Goal: Obtain resource: Download file/media

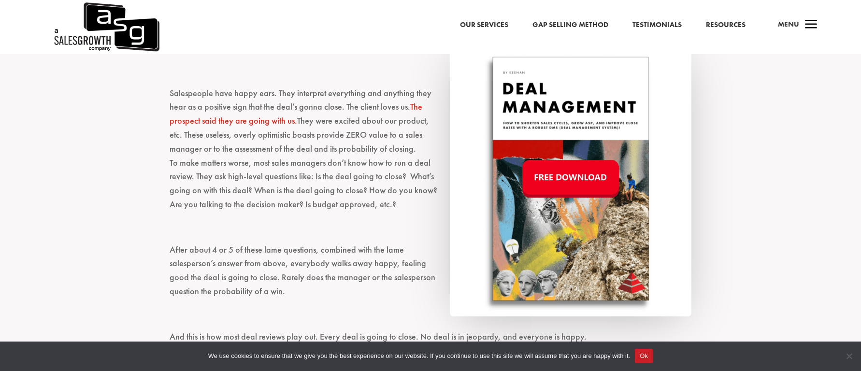
scroll to position [584, 0]
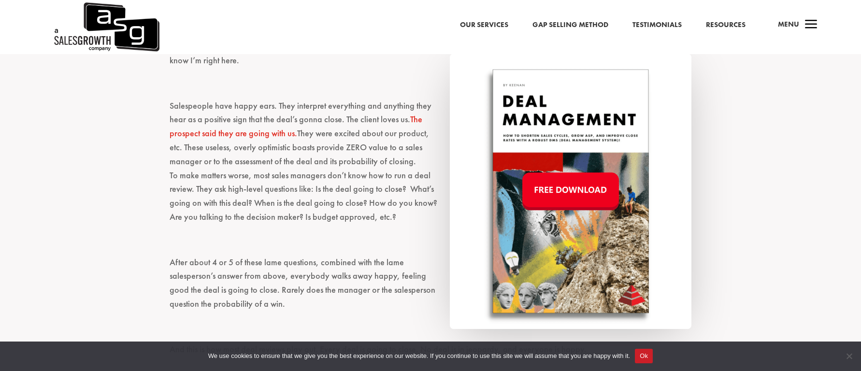
click at [561, 191] on img at bounding box center [571, 191] width 242 height 275
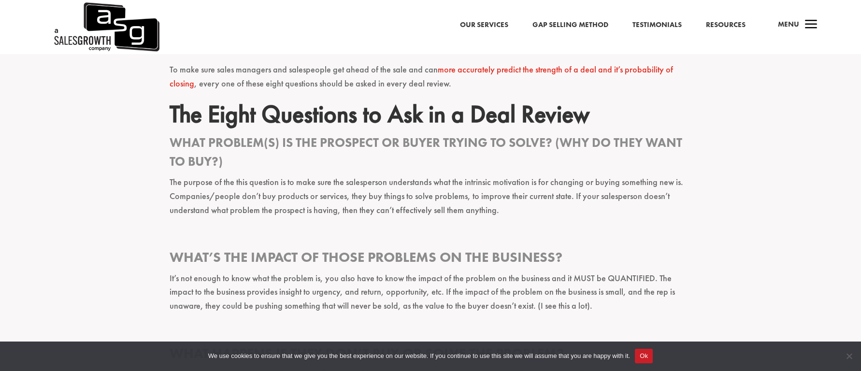
scroll to position [1012, 0]
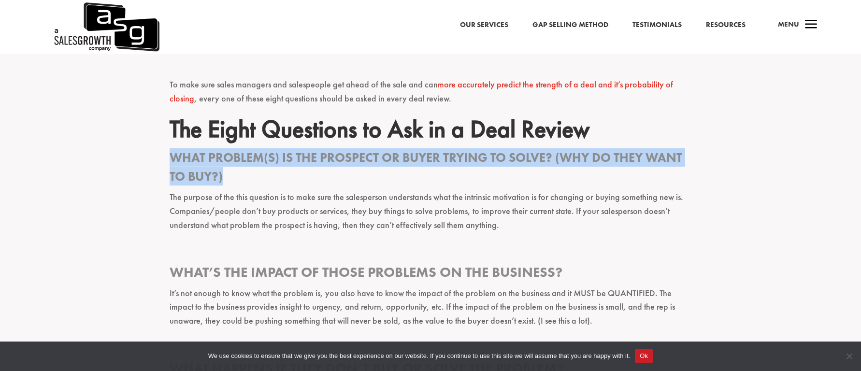
drag, startPoint x: 241, startPoint y: 176, endPoint x: 159, endPoint y: 159, distance: 83.6
copy span "What problem(s) is the prospect or buyer trying to solve? (Why do they want to …"
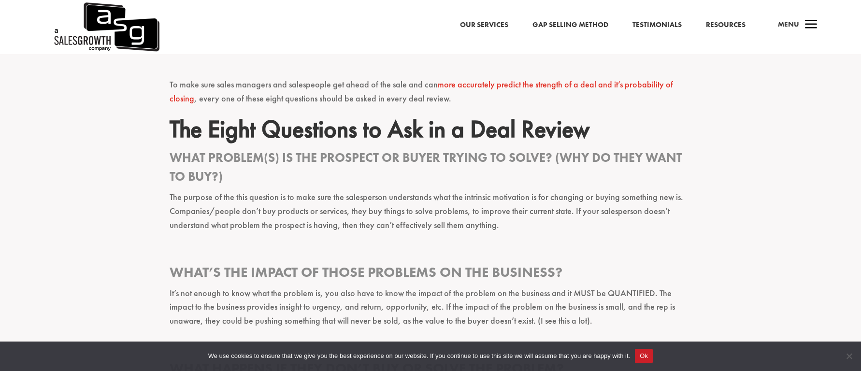
click at [188, 272] on h3 "What’s the impact of those problems on the business?" at bounding box center [431, 274] width 522 height 23
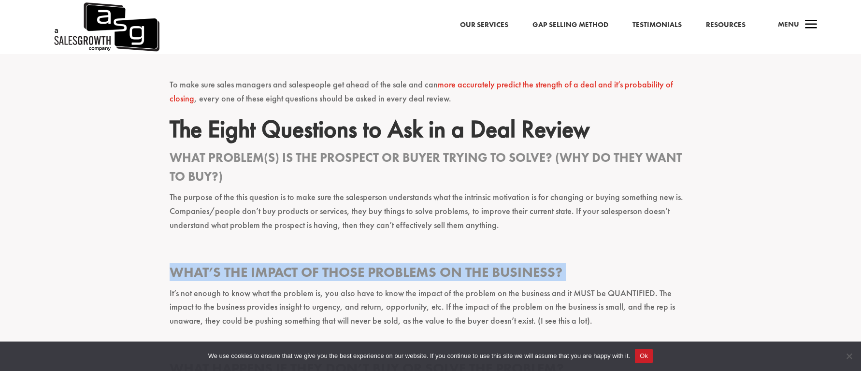
click at [188, 272] on h3 "What’s the impact of those problems on the business?" at bounding box center [431, 274] width 522 height 23
copy div "What’s the impact of those problems on the business?"
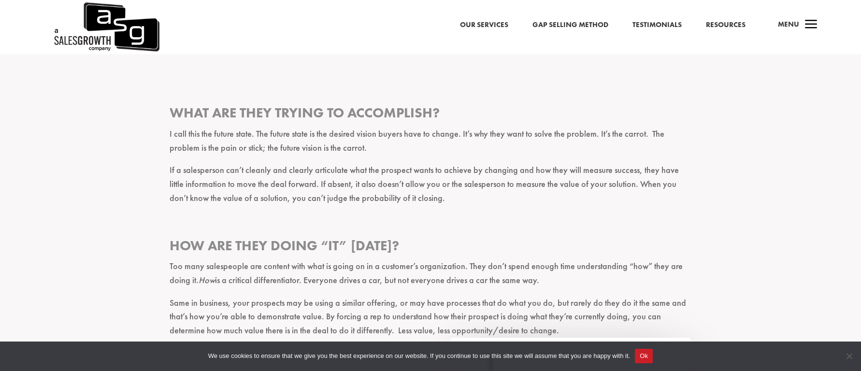
scroll to position [1414, 0]
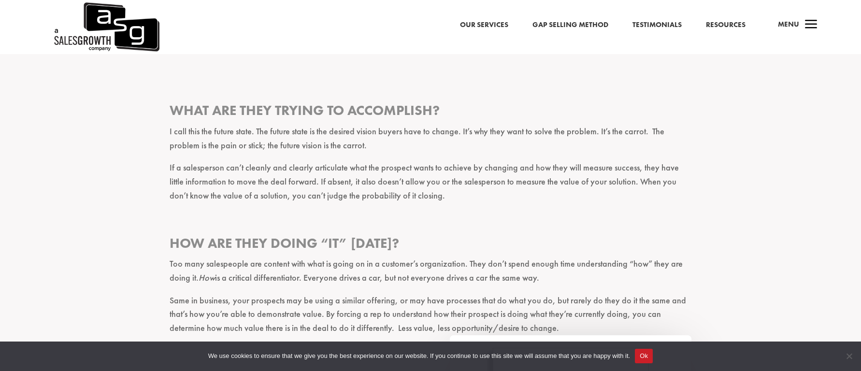
click at [197, 114] on h3 "What are they trying to accomplish?" at bounding box center [431, 112] width 522 height 23
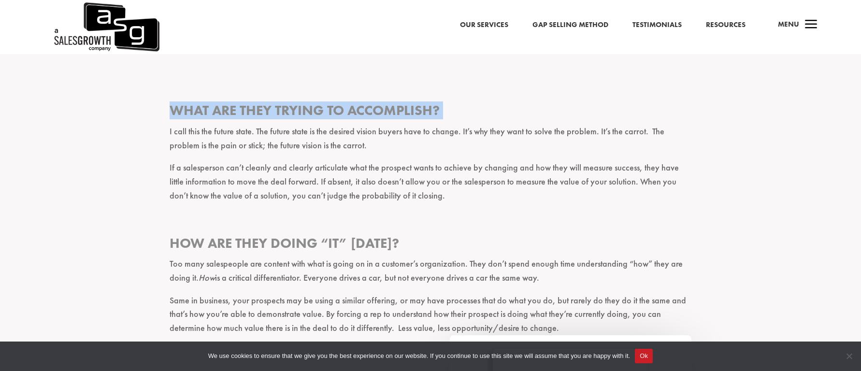
click at [197, 114] on h3 "What are they trying to accomplish?" at bounding box center [431, 112] width 522 height 23
copy div "What are they trying to accomplish?"
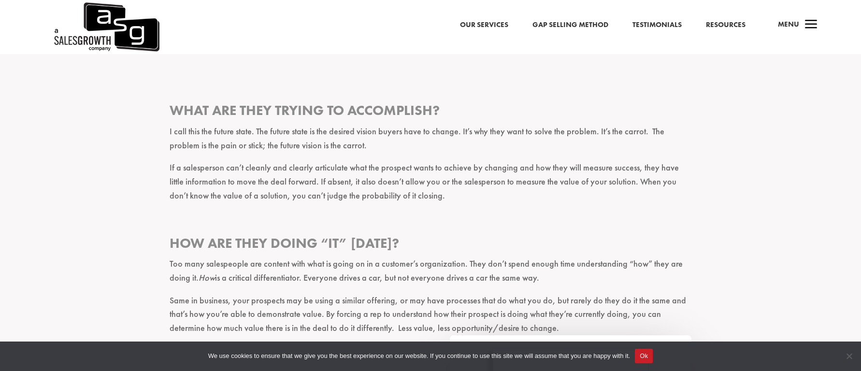
click at [248, 238] on h3 "How are they doing “it” [DATE]?" at bounding box center [431, 245] width 522 height 23
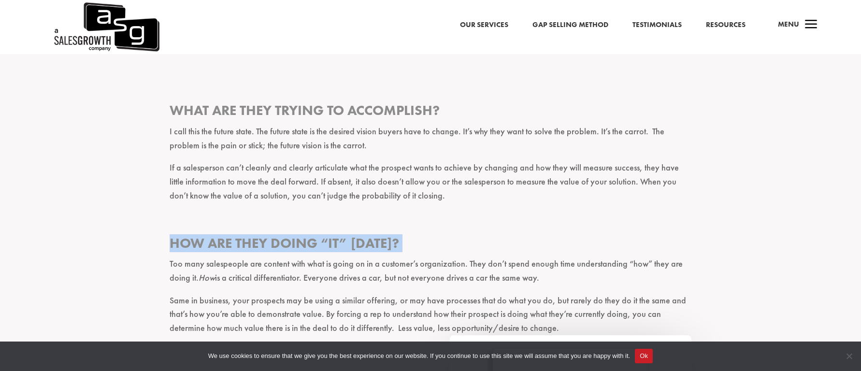
click at [248, 238] on h3 "How are they doing “it” [DATE]?" at bounding box center [431, 245] width 522 height 23
copy div "How are they doing “it” [DATE]?"
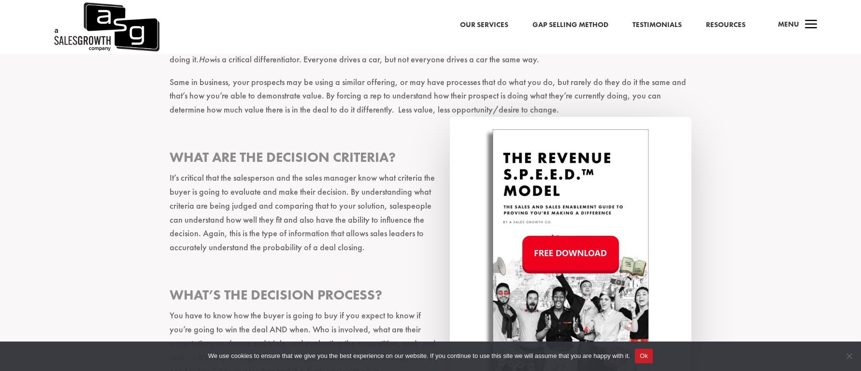
scroll to position [1692, 0]
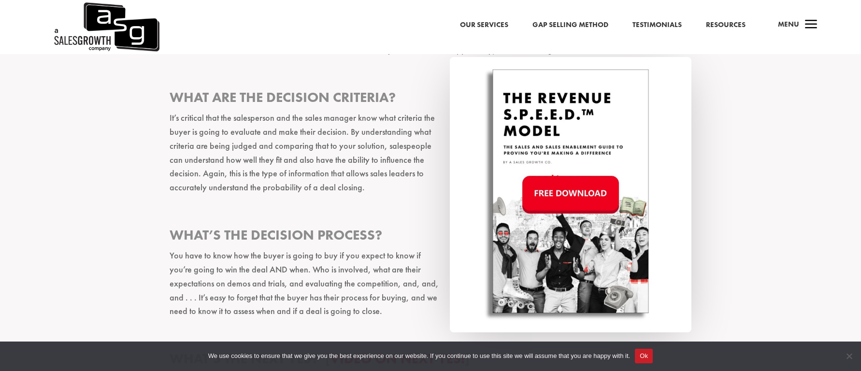
click at [241, 98] on h3 "What are the decision criteria?" at bounding box center [431, 99] width 522 height 23
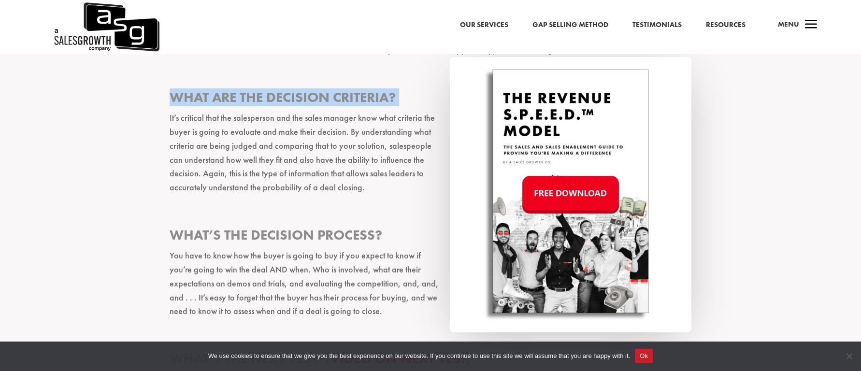
click at [241, 98] on h3 "What are the decision criteria?" at bounding box center [431, 99] width 522 height 23
copy div "What are the decision criteria?"
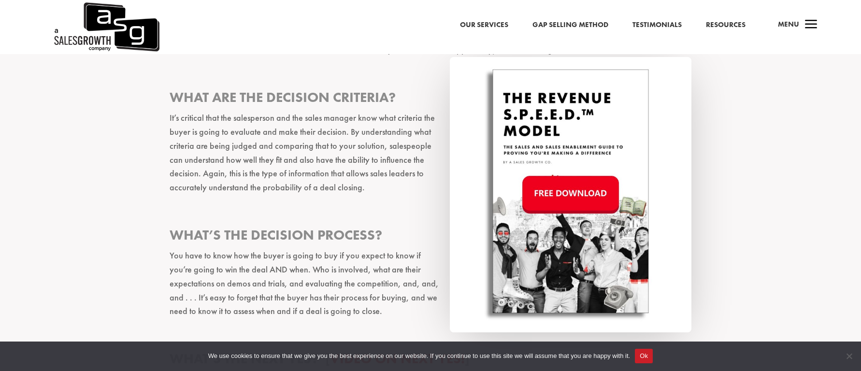
click at [258, 235] on h3 "What’s the decision process?" at bounding box center [431, 237] width 522 height 23
copy div "What’s the decision process?"
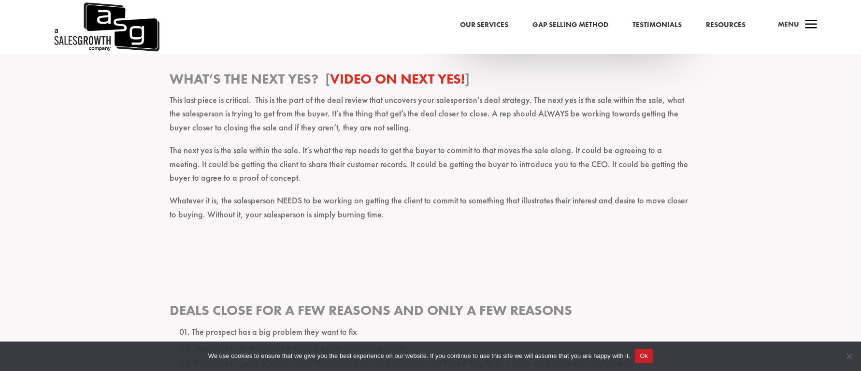
scroll to position [1972, 0]
click at [189, 79] on h3 "What’s the next yes? [ video on next YES! ]" at bounding box center [431, 82] width 522 height 23
click at [319, 77] on h3 "What’s the next yes? [ video on next YES! ]" at bounding box center [431, 82] width 522 height 23
click at [289, 84] on h3 "What’s the next yes? [ video on next YES! ]" at bounding box center [431, 82] width 522 height 23
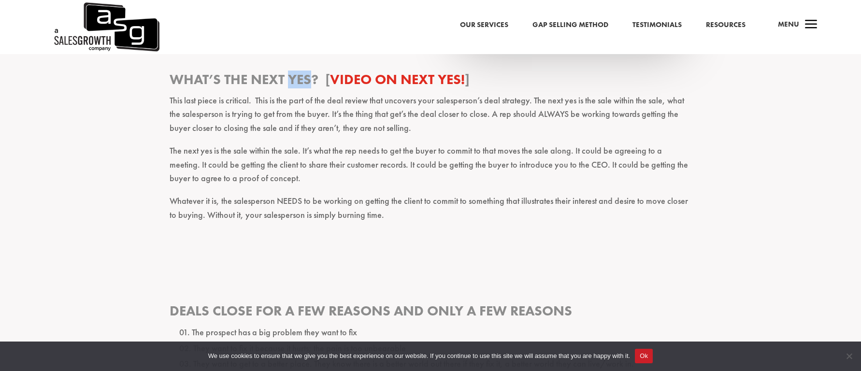
click at [289, 84] on h3 "What’s the next yes? [ video on next YES! ]" at bounding box center [431, 82] width 522 height 23
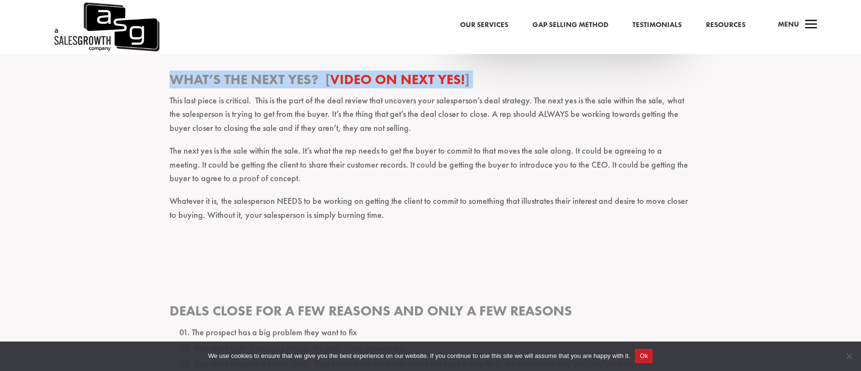
click at [289, 84] on h3 "What’s the next yes? [ video on next YES! ]" at bounding box center [431, 82] width 522 height 23
click at [310, 83] on h3 "What’s the next yes? [ video on next YES! ]" at bounding box center [431, 82] width 522 height 23
drag, startPoint x: 320, startPoint y: 76, endPoint x: 175, endPoint y: 79, distance: 145.0
click at [175, 79] on h3 "What’s the next yes? [ video on next YES! ]" at bounding box center [431, 82] width 522 height 23
copy h3 "What’s the next yes?"
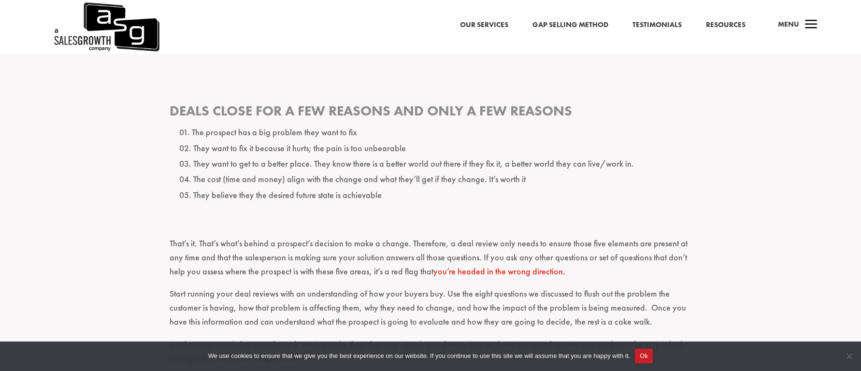
scroll to position [2170, 0]
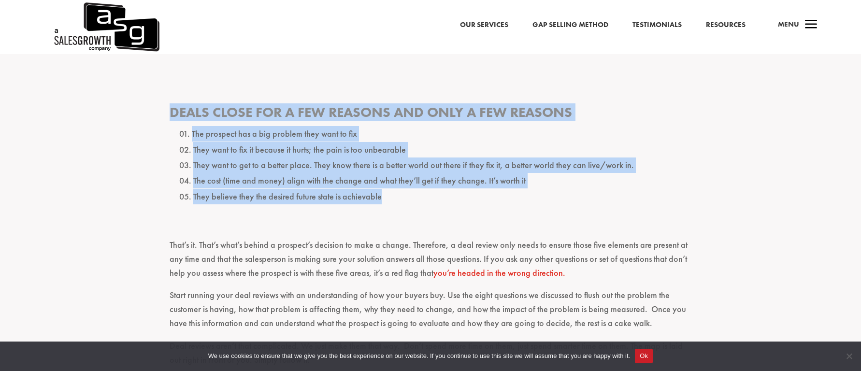
drag, startPoint x: 371, startPoint y: 197, endPoint x: 169, endPoint y: 108, distance: 221.4
copy div "Deals close for a few reasons and only a few reasons The prospect has a big pro…"
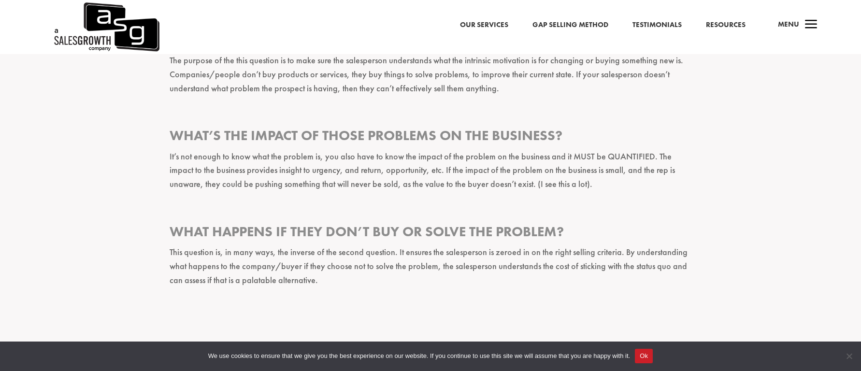
scroll to position [1163, 0]
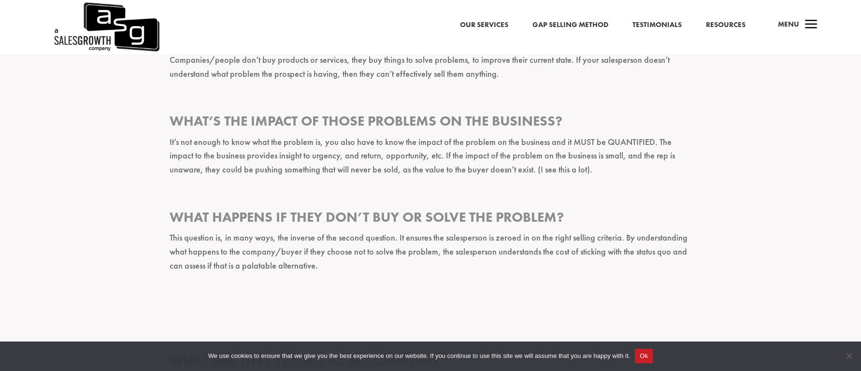
click at [304, 216] on h3 "What happens if they don’t buy or solve the problem?" at bounding box center [431, 219] width 522 height 23
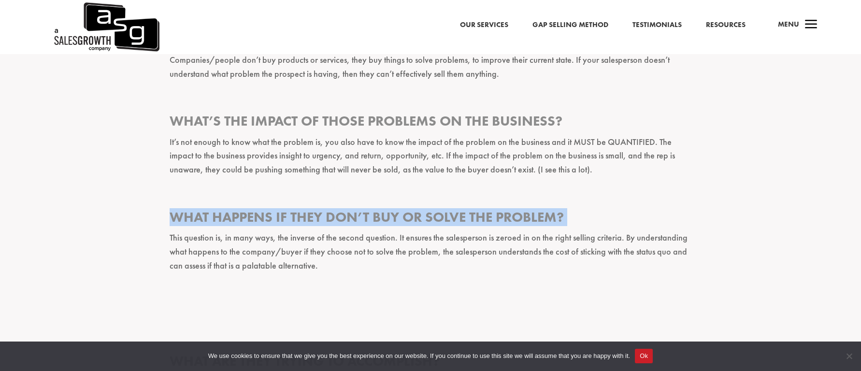
click at [304, 216] on h3 "What happens if they don’t buy or solve the problem?" at bounding box center [431, 219] width 522 height 23
copy div "What happens if they don’t buy or solve the problem?"
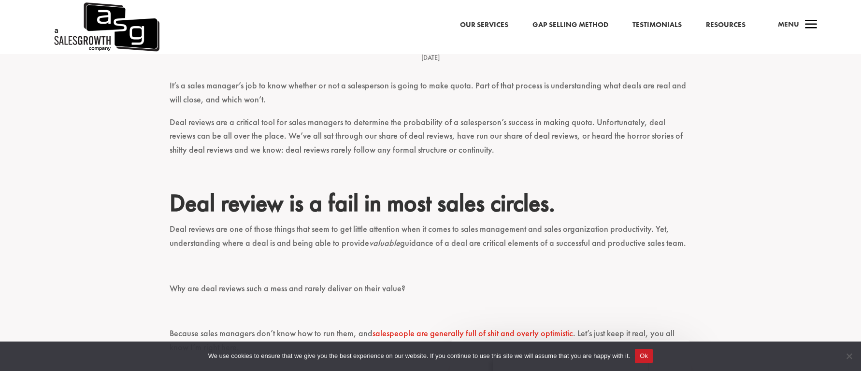
scroll to position [0, 0]
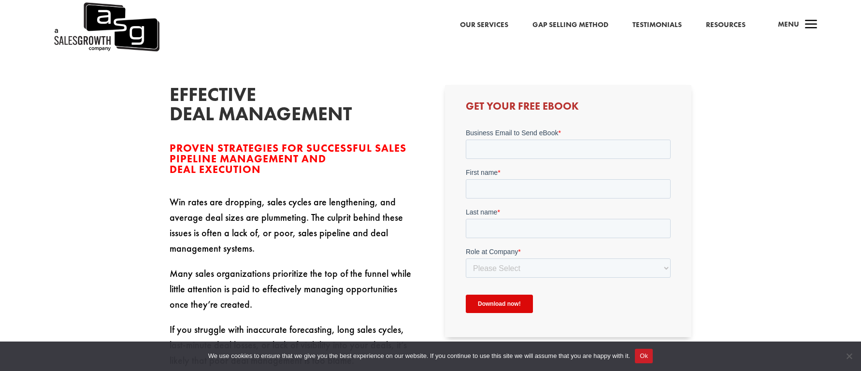
scroll to position [339, 0]
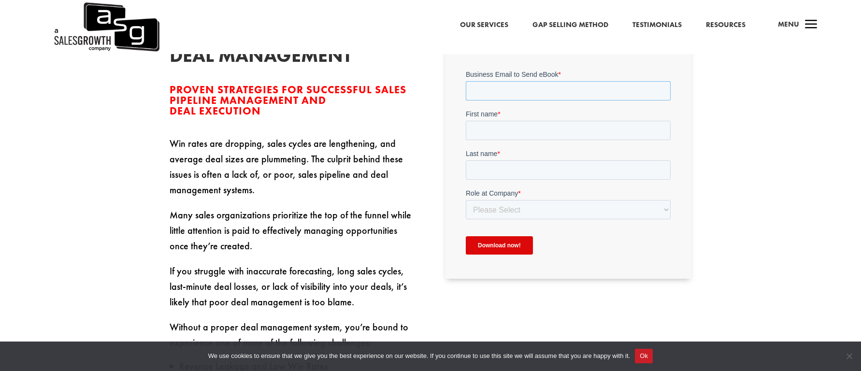
click at [504, 97] on input "Business Email to Send eBook *" at bounding box center [567, 90] width 205 height 19
type input "lovelaughdance@hotmail.com"
type input "Michelle"
type input "Lucero"
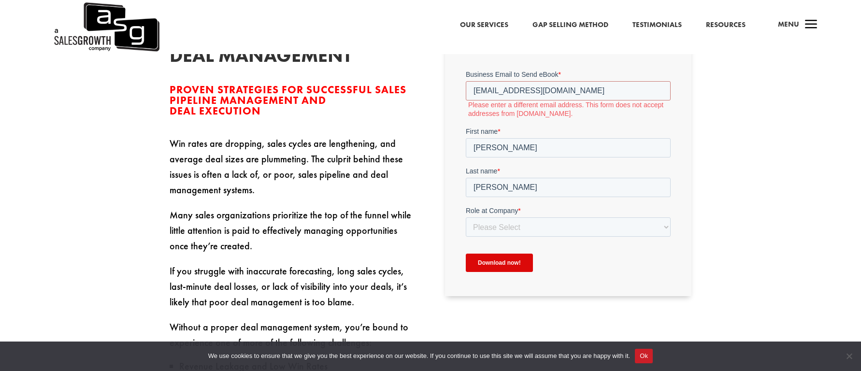
click at [573, 215] on label "Role at Company *" at bounding box center [567, 211] width 205 height 10
click at [573, 217] on select "Please Select C-Level (CRO, CSO, etc) Senior Leadership (VP of Sales, VP of Ena…" at bounding box center [567, 226] width 205 height 19
click at [578, 231] on select "Please Select C-Level (CRO, CSO, etc) Senior Leadership (VP of Sales, VP of Ena…" at bounding box center [567, 226] width 205 height 19
select select "Senior Leadership (VP of Sales, VP of Enablement, etc)"
click at [465, 217] on select "Please Select C-Level (CRO, CSO, etc) Senior Leadership (VP of Sales, VP of Ena…" at bounding box center [567, 226] width 205 height 19
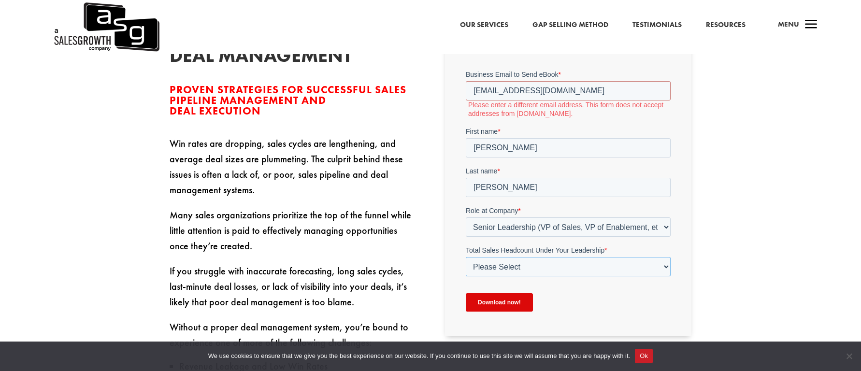
click at [551, 263] on select "Please Select Just Me 1-9 10-19 20-49 50-99 100+" at bounding box center [567, 266] width 205 height 19
select select "10-19"
click at [465, 257] on select "Please Select Just Me 1-9 10-19 20-49 50-99 100+" at bounding box center [567, 266] width 205 height 19
click at [592, 94] on input "lovelaughdance@hotmail.com" at bounding box center [567, 90] width 205 height 19
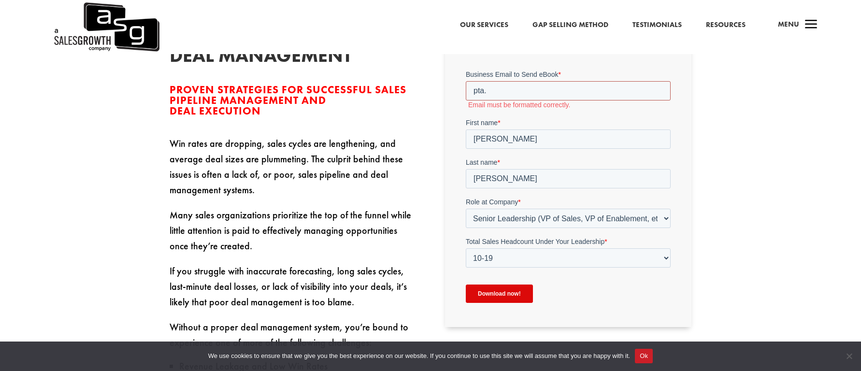
type input "pta.blueheronelementary@gmail.com"
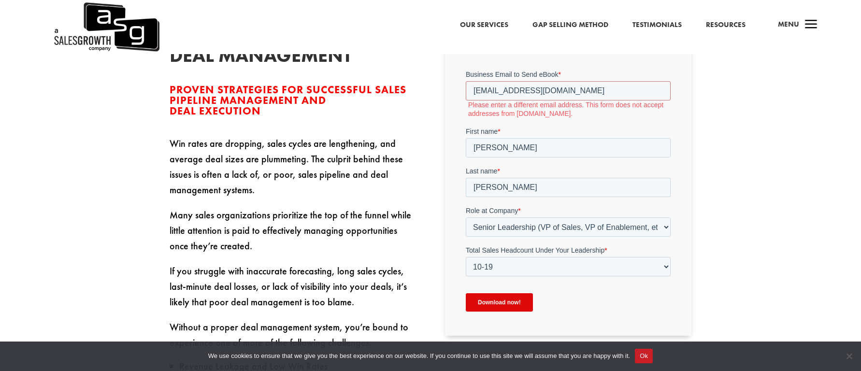
click at [755, 162] on div "Effective DEAL MANAGEMENT Proven Strategies for Successful Sales Pipeline Manag…" at bounding box center [430, 337] width 861 height 701
drag, startPoint x: 606, startPoint y: 89, endPoint x: 414, endPoint y: 75, distance: 192.4
click at [465, 75] on html "Business Email to Send eBook * pta.blueheronelementary@gmail.com Please enter a…" at bounding box center [567, 199] width 205 height 259
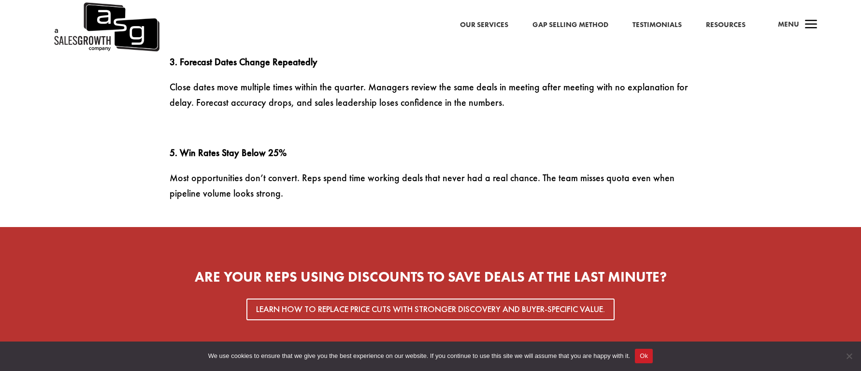
scroll to position [1751, 0]
